Goal: Book appointment/travel/reservation

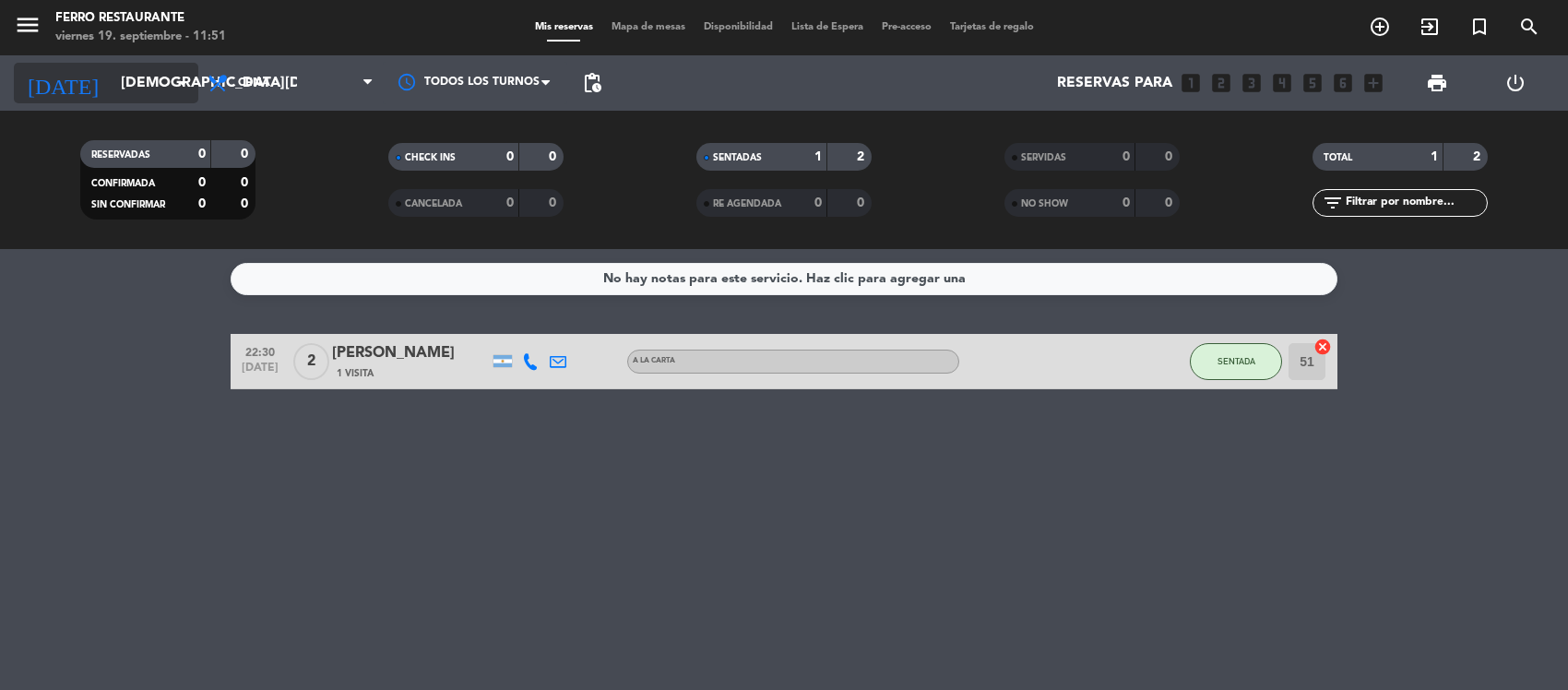
click at [127, 84] on input "[DEMOGRAPHIC_DATA][DATE]" at bounding box center [209, 84] width 195 height 36
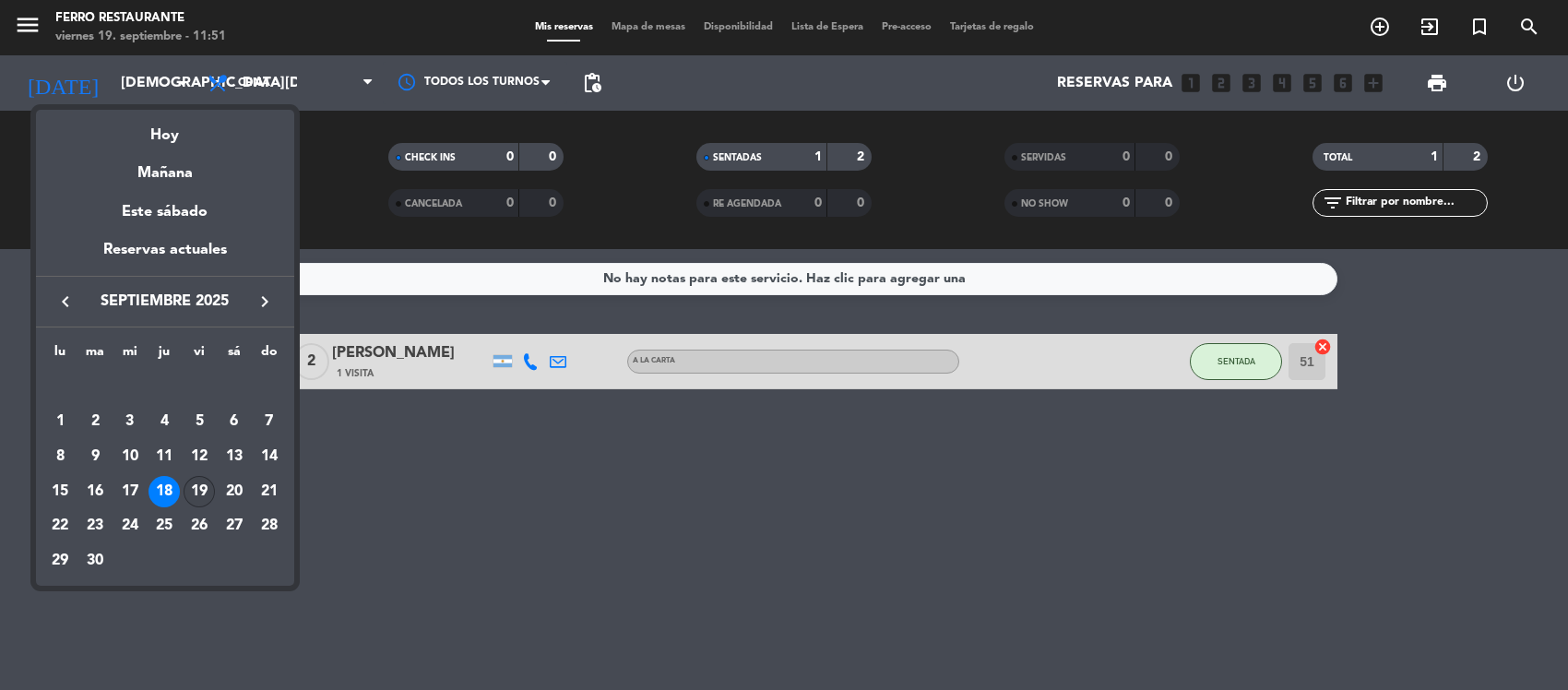
click at [199, 507] on div "19" at bounding box center [199, 491] width 31 height 31
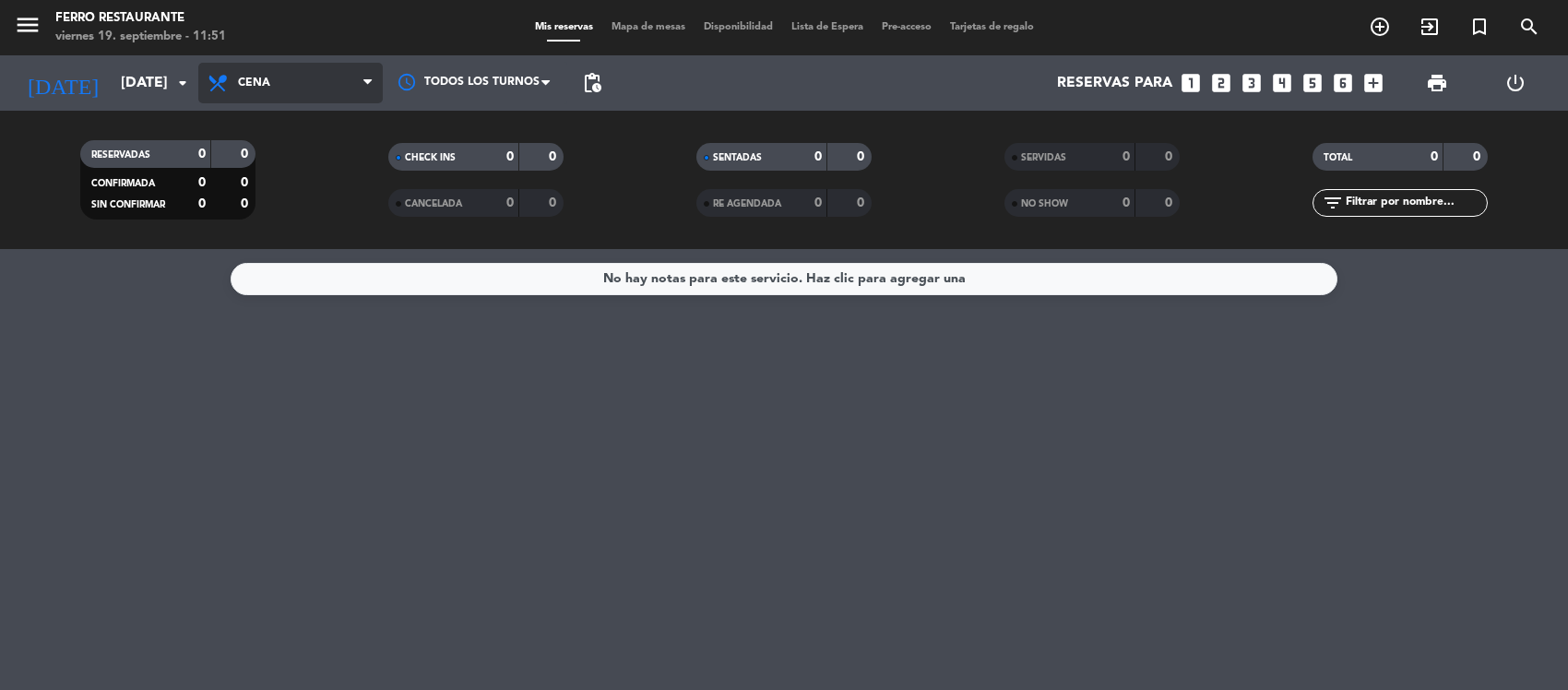
click at [333, 83] on span "Cena" at bounding box center [290, 83] width 185 height 41
click at [278, 236] on div "menu [PERSON_NAME] Restaurante [DATE] 19. septiembre - 11:51 Mis reservas Mapa …" at bounding box center [784, 124] width 1568 height 249
click at [222, 445] on div "No hay notas para este servicio. Haz clic para agregar una" at bounding box center [784, 469] width 1568 height 441
click at [116, 89] on input "[DATE]" at bounding box center [209, 84] width 195 height 36
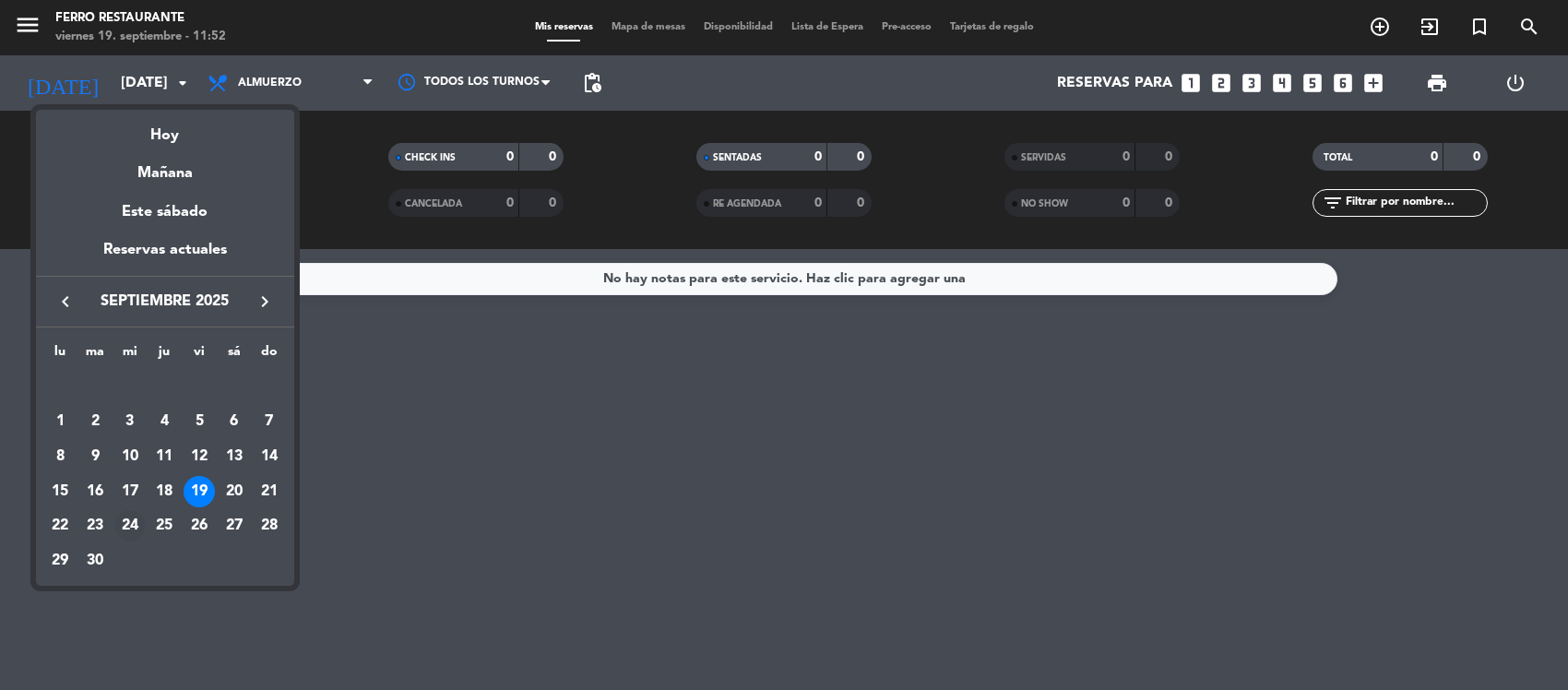
click at [121, 531] on div "24" at bounding box center [130, 525] width 31 height 31
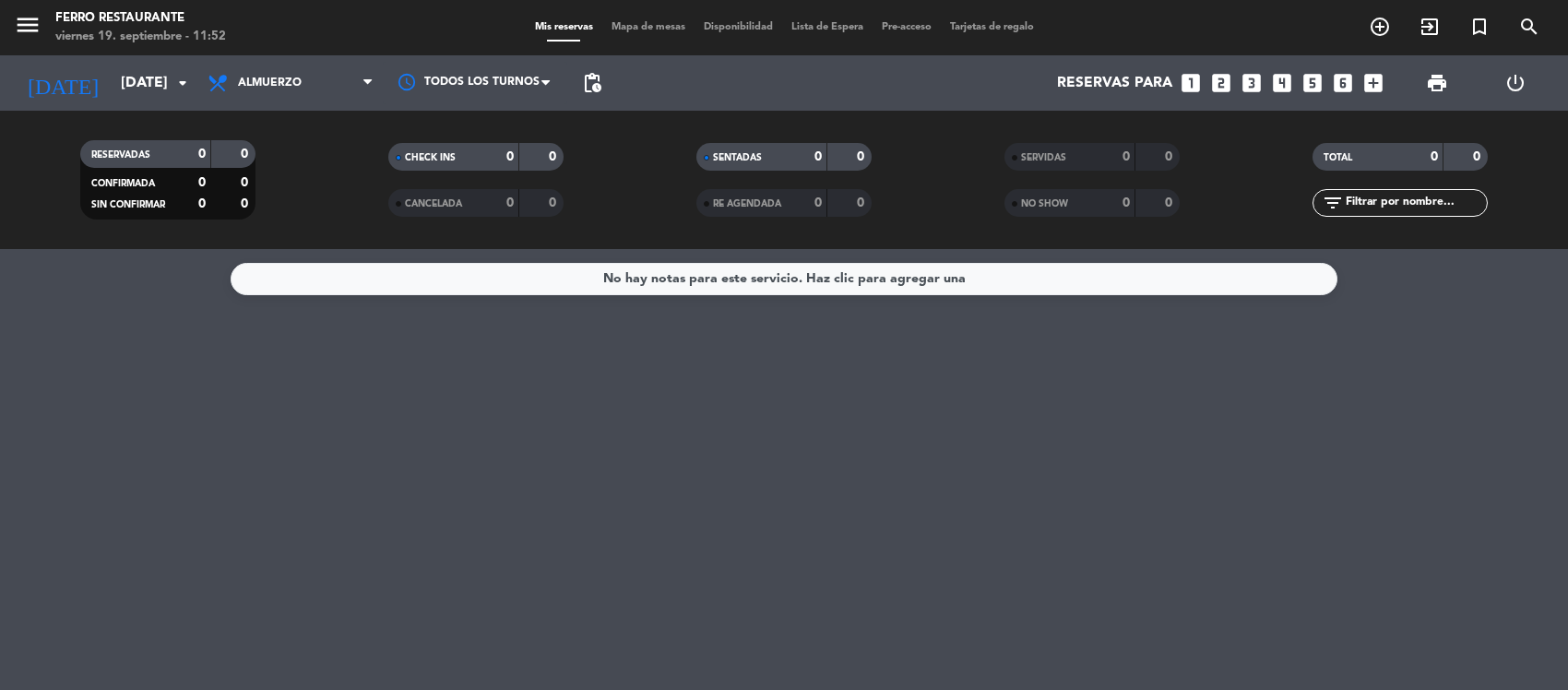
type input "[DATE]"
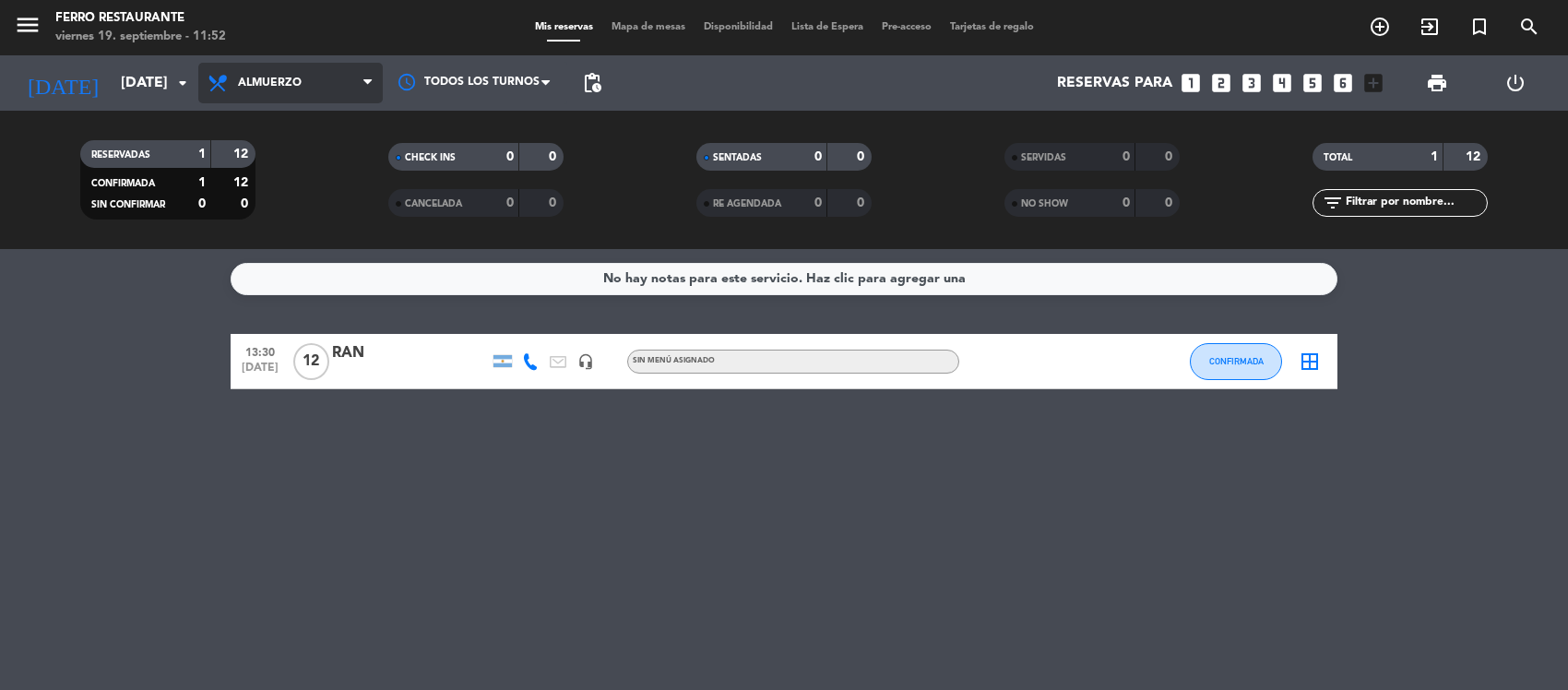
click at [281, 90] on span "Almuerzo" at bounding box center [290, 83] width 185 height 41
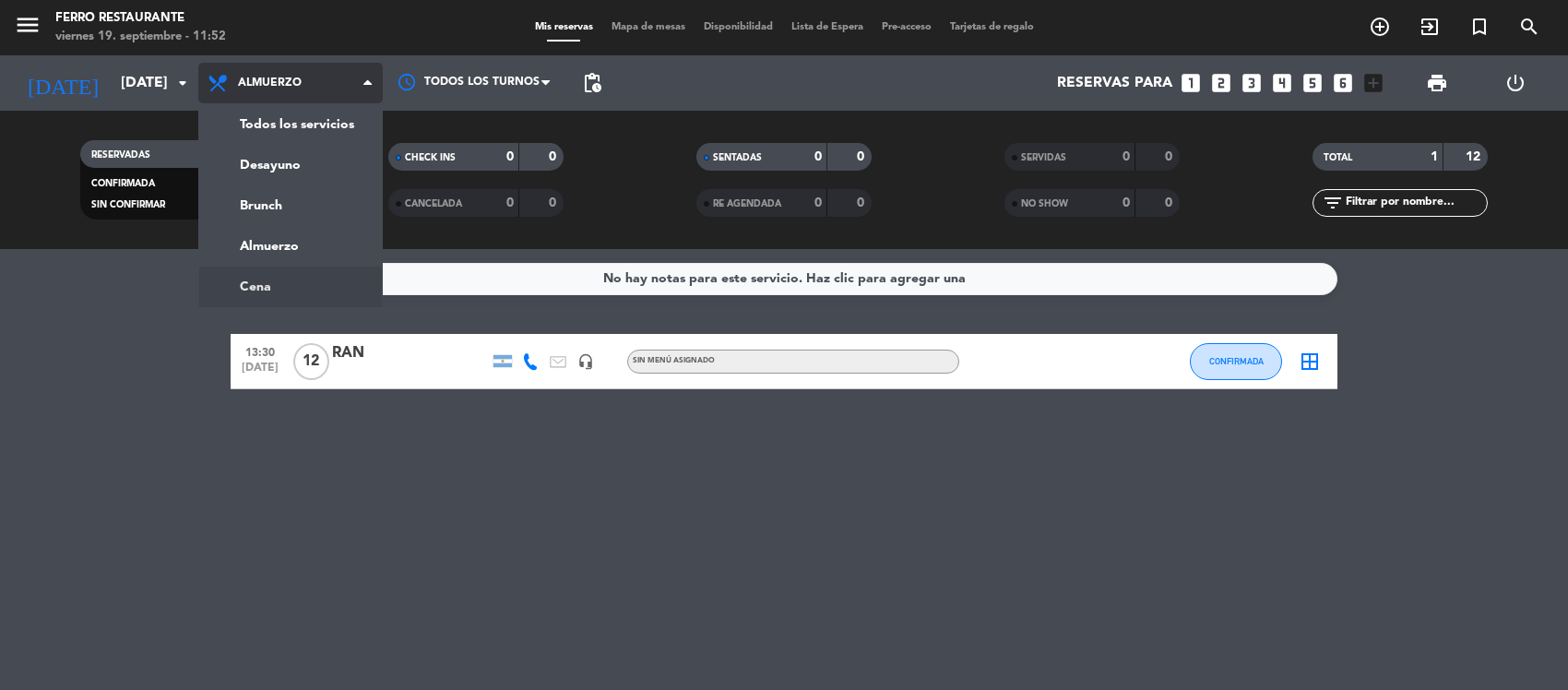
click at [272, 277] on ng-component "menu [PERSON_NAME] Restaurante [DATE] 19. septiembre - 11:52 Mis reservas Mapa …" at bounding box center [784, 345] width 1568 height 690
